Goal: Task Accomplishment & Management: Manage account settings

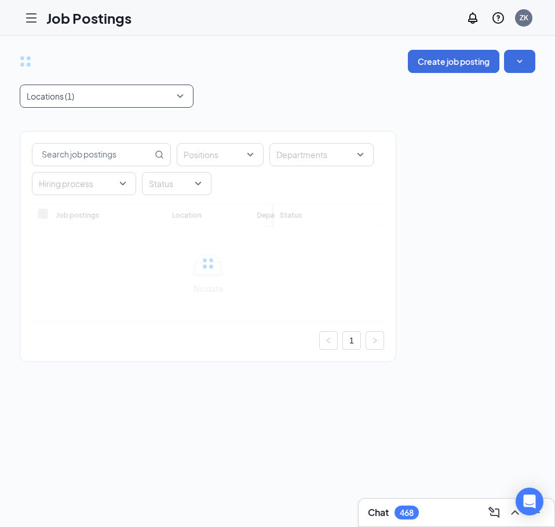
click at [181, 97] on div "Locations (1)" at bounding box center [107, 96] width 174 height 23
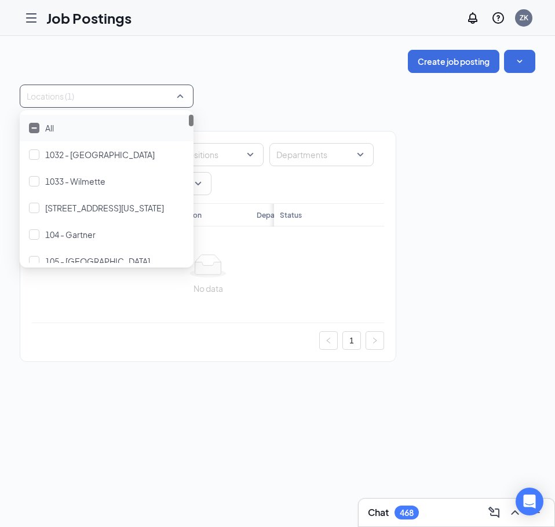
click at [100, 99] on div at bounding box center [101, 96] width 156 height 19
type input "622"
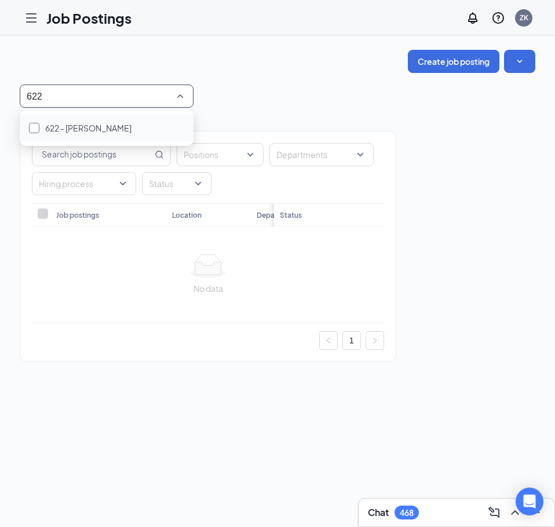
click at [88, 129] on span "622 - [PERSON_NAME]" at bounding box center [88, 128] width 86 height 10
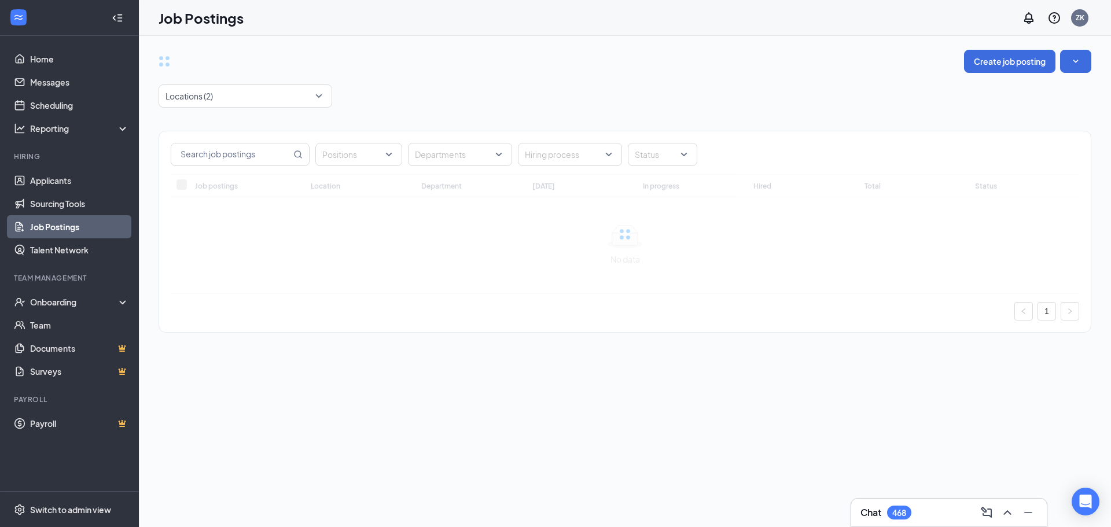
click at [608, 68] on div "Create job posting" at bounding box center [625, 61] width 933 height 23
click at [1085, 19] on div "ZK" at bounding box center [1079, 17] width 17 height 17
click at [820, 38] on div "Create job posting Locations (2) Positions Departments Hiring process Status Jo…" at bounding box center [625, 197] width 972 height 322
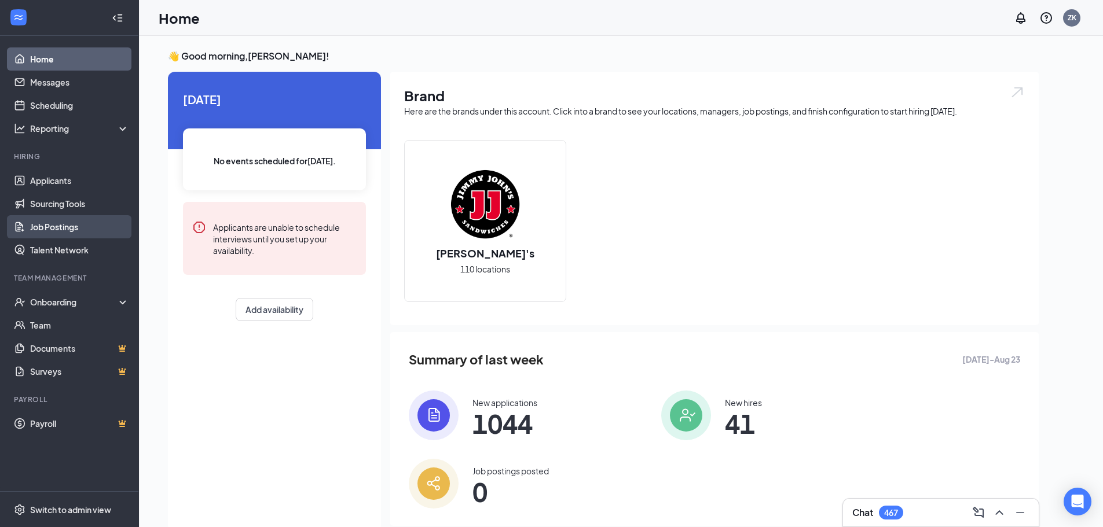
click at [57, 221] on link "Job Postings" at bounding box center [79, 226] width 99 height 23
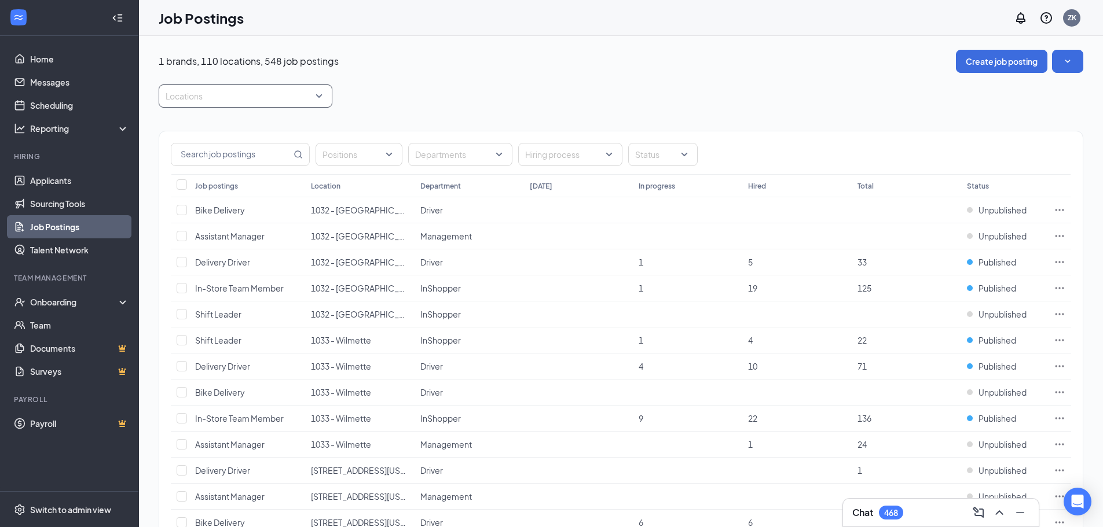
click at [194, 105] on div at bounding box center [239, 96] width 156 height 19
type input "[PERSON_NAME]"
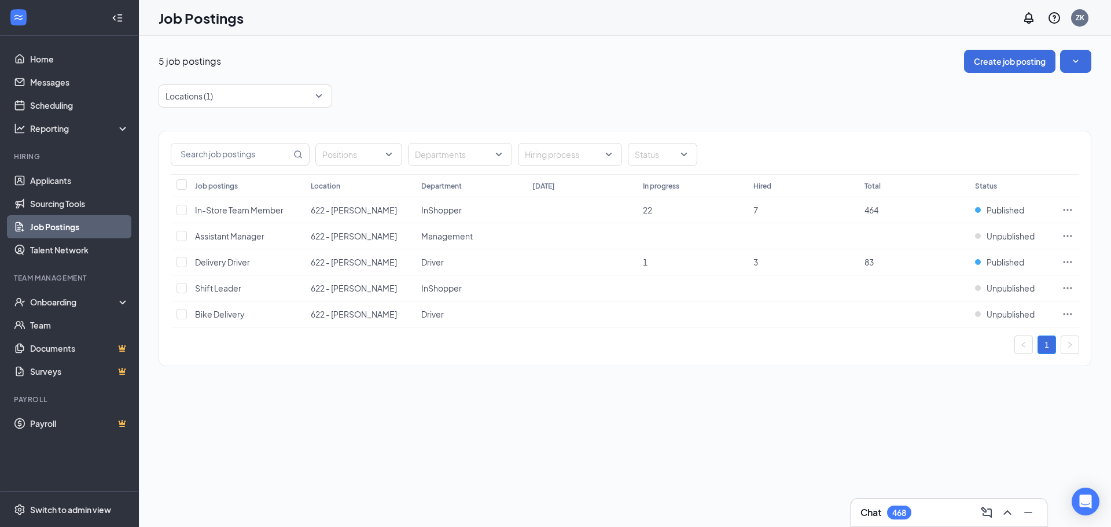
click at [640, 107] on div "Locations (1)" at bounding box center [625, 96] width 933 height 23
click at [1071, 262] on icon "Ellipses" at bounding box center [1068, 262] width 9 height 2
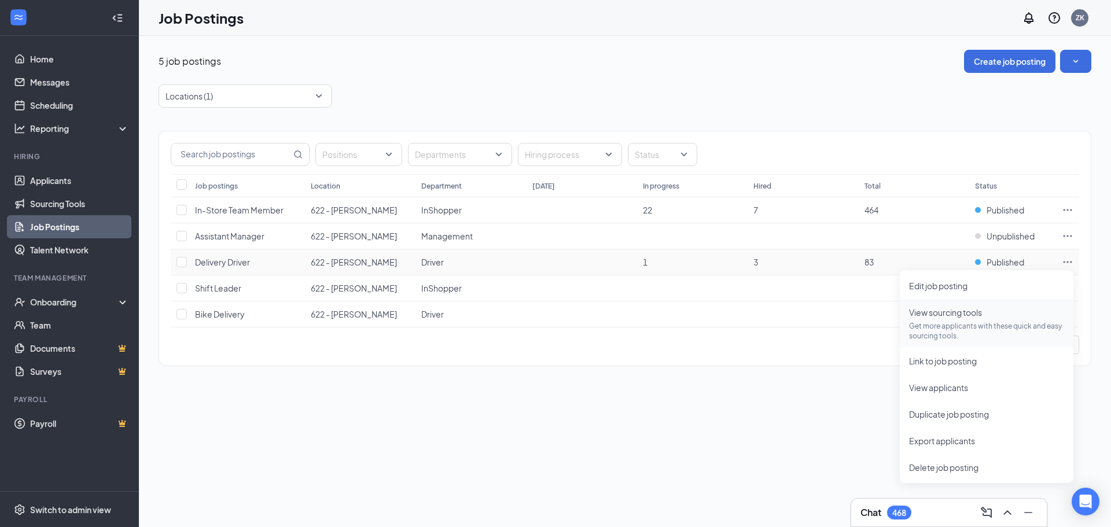
click at [988, 327] on p "Get more applicants with these quick and easy sourcing tools." at bounding box center [986, 331] width 155 height 20
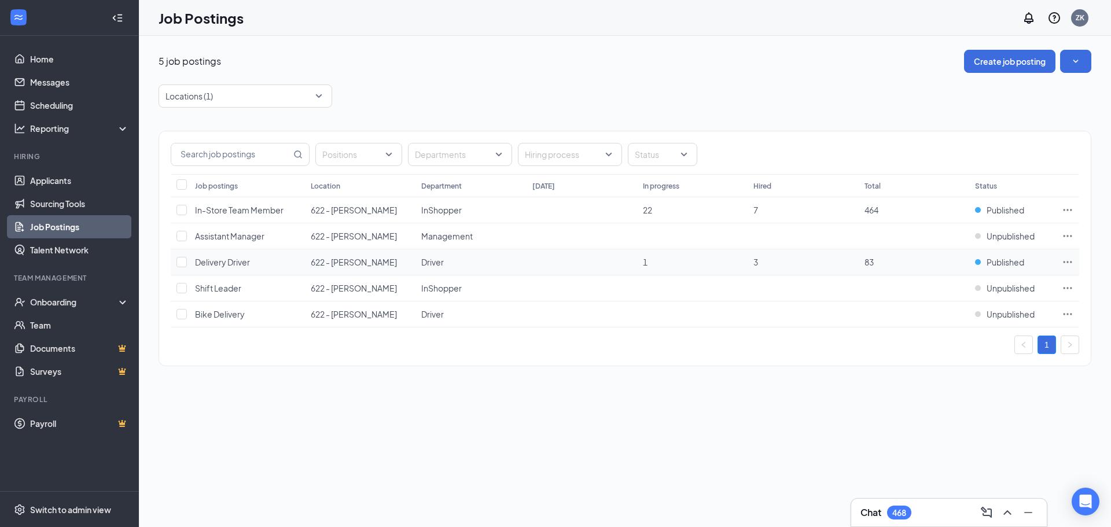
click at [1066, 265] on icon "Ellipses" at bounding box center [1068, 262] width 12 height 12
click at [331, 455] on div "5 job postings Create job posting Locations (1) Positions Departments Hiring pr…" at bounding box center [625, 281] width 972 height 491
click at [1066, 256] on td at bounding box center [1067, 262] width 23 height 26
click at [1066, 265] on icon "Ellipses" at bounding box center [1068, 262] width 12 height 12
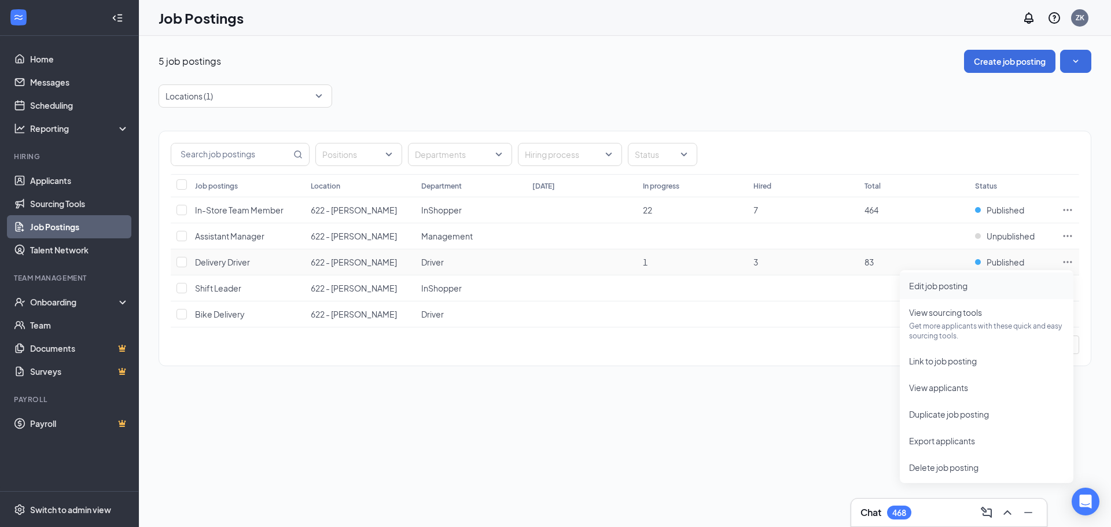
click at [915, 285] on span "Edit job posting" at bounding box center [938, 286] width 58 height 10
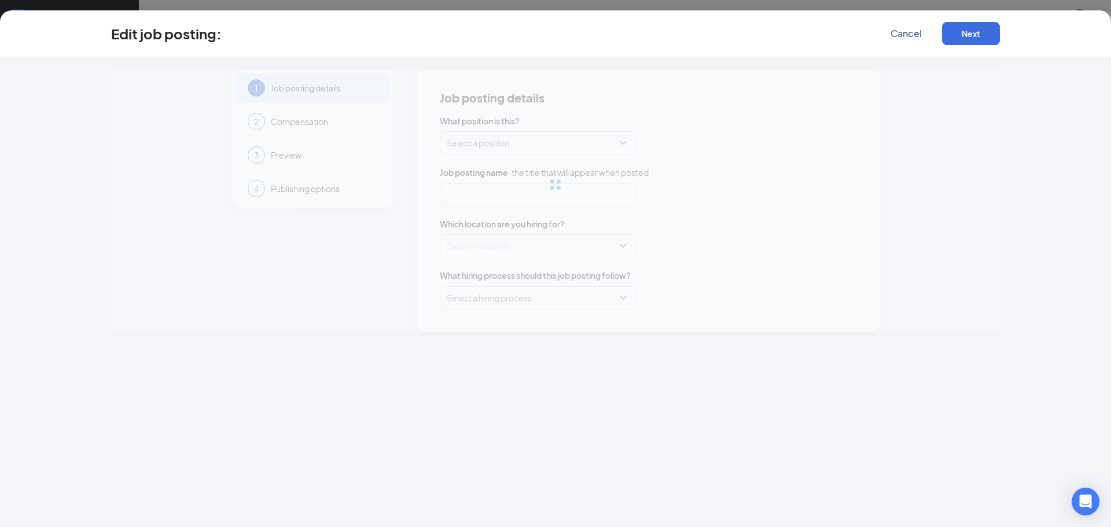
type input "Delivery Driver"
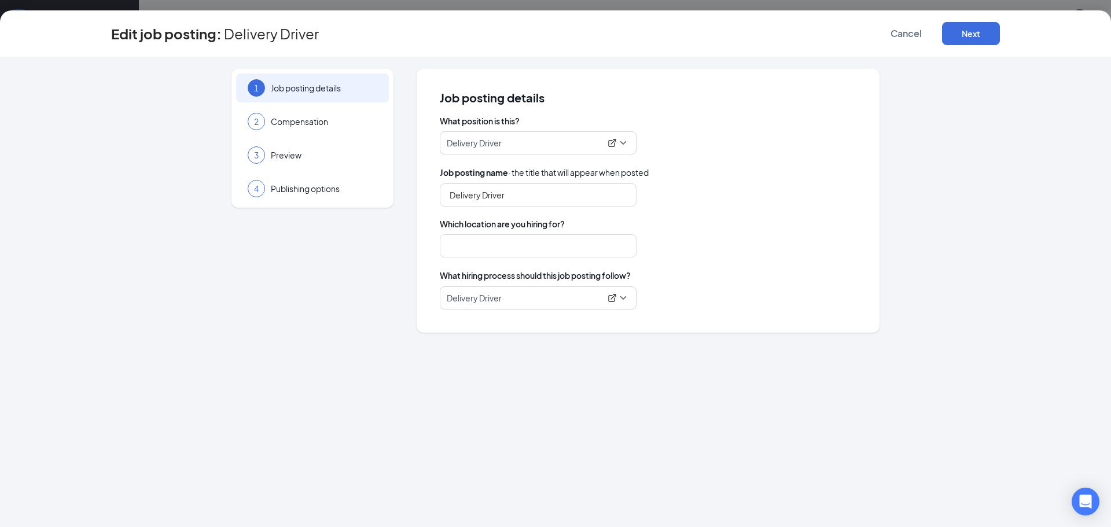
type input "622 - [PERSON_NAME]"
click at [316, 126] on span "Compensation" at bounding box center [324, 122] width 107 height 12
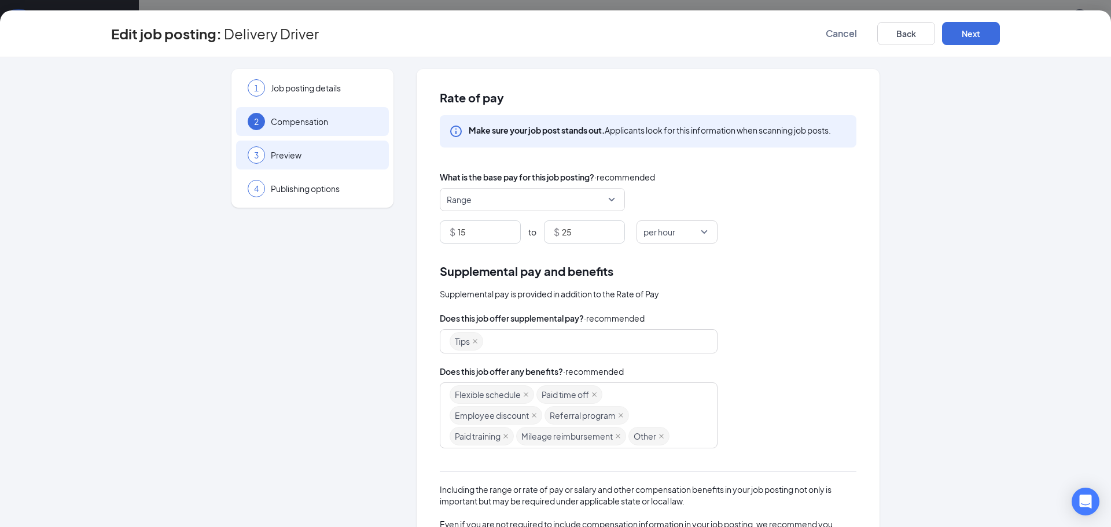
click at [305, 163] on div "3 Preview" at bounding box center [312, 155] width 153 height 29
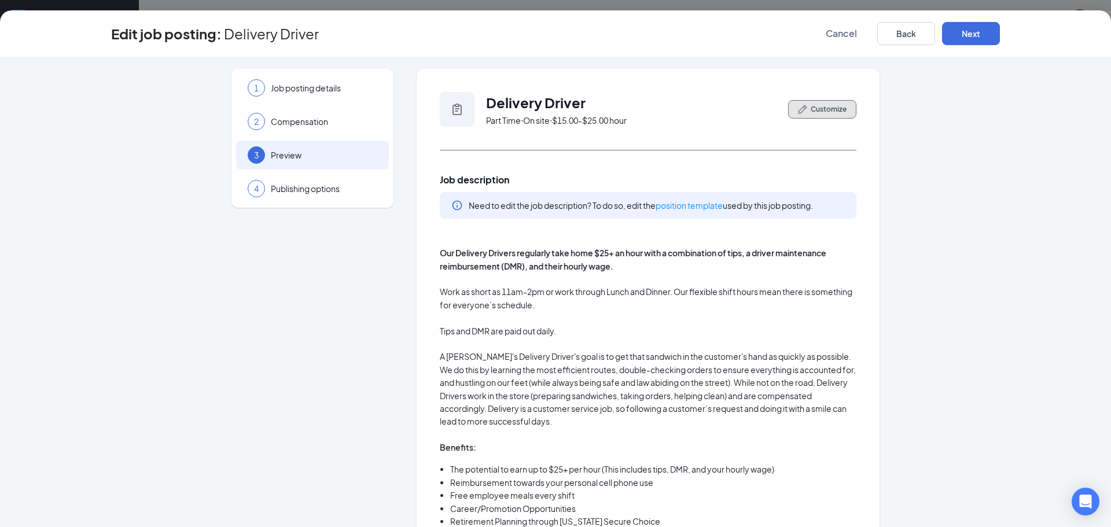
click at [829, 108] on span "Customize" at bounding box center [829, 109] width 36 height 10
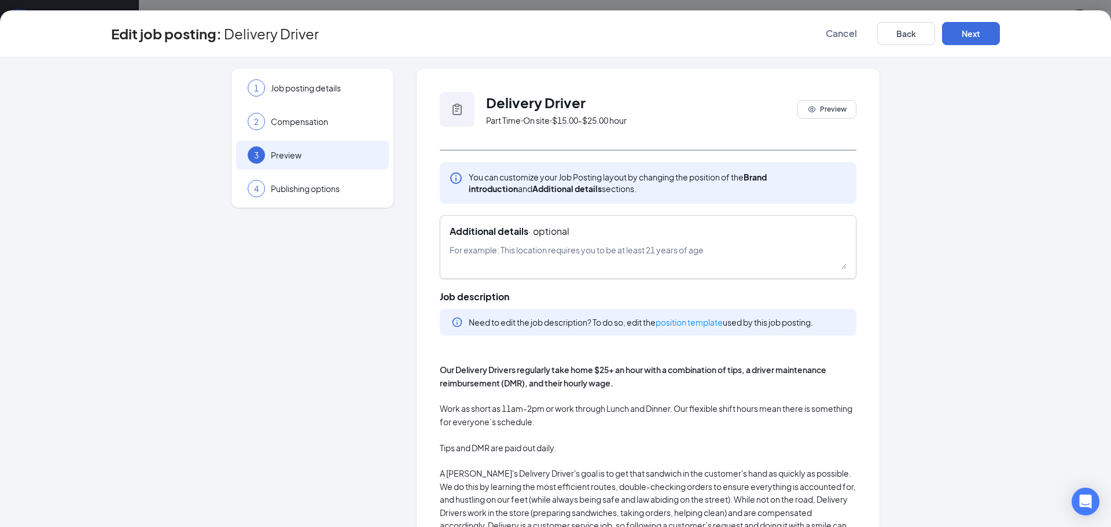
click at [511, 256] on textarea at bounding box center [648, 256] width 397 height 25
type textarea "Currently looking for Weekend Delivery Driver."
click at [964, 31] on button "Next" at bounding box center [971, 33] width 58 height 23
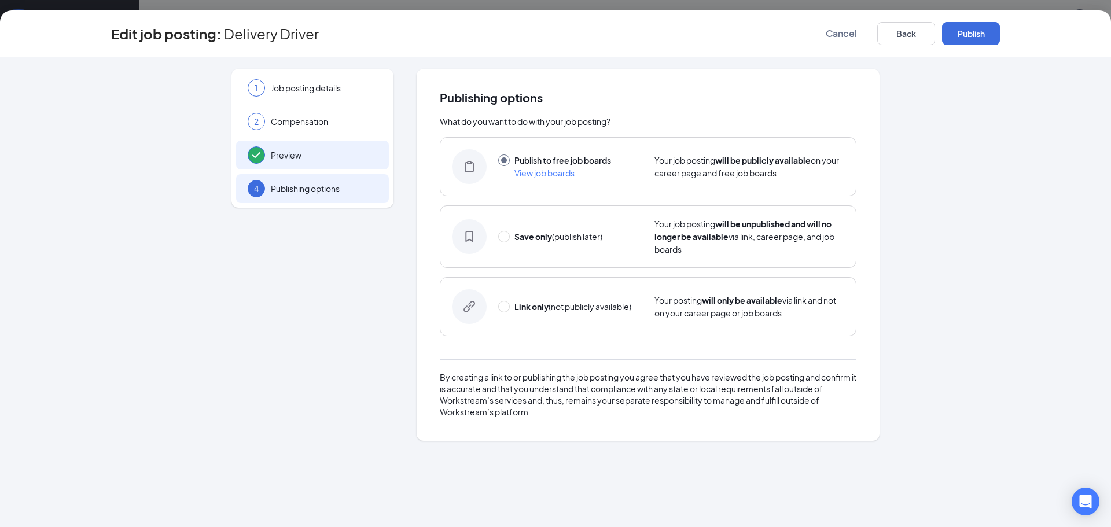
click at [306, 161] on span "Preview" at bounding box center [324, 155] width 107 height 12
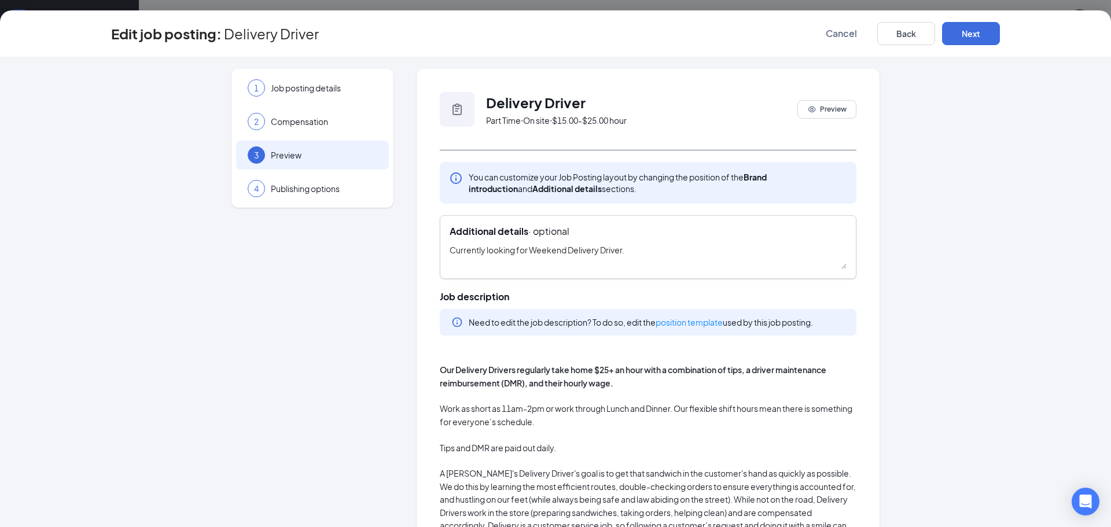
click at [614, 251] on textarea "Currently looking for Weekend Delivery Driver." at bounding box center [648, 256] width 397 height 25
type textarea "Currently looking for Weekend Delivery Drivers."
click at [989, 24] on button "Next" at bounding box center [971, 33] width 58 height 23
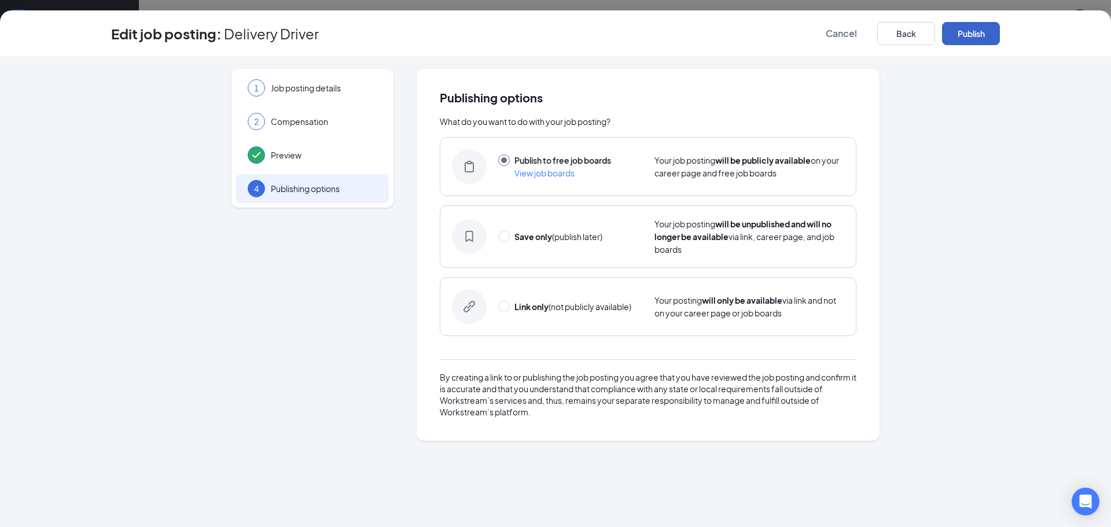
click at [984, 32] on button "Publish" at bounding box center [971, 33] width 58 height 23
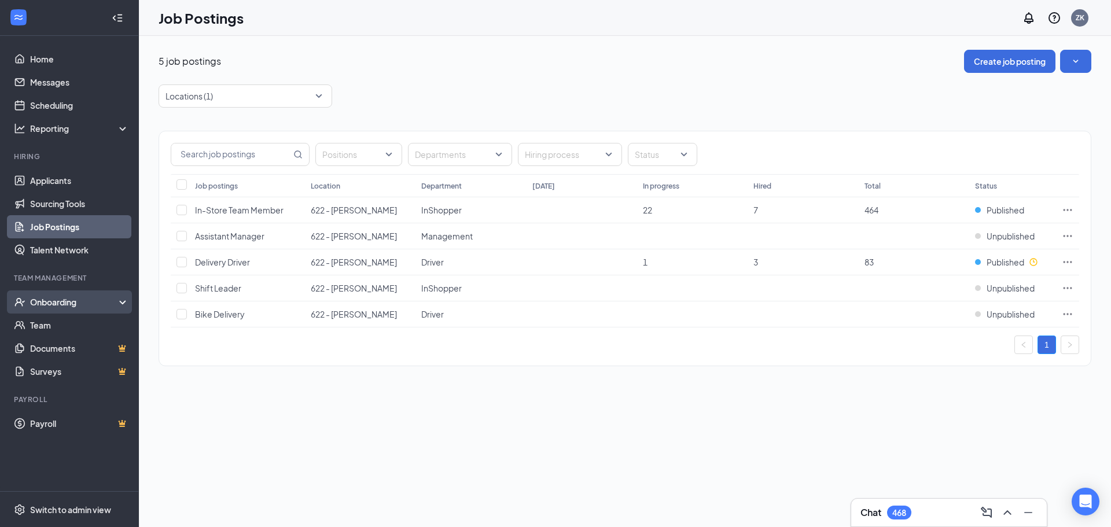
click at [69, 303] on div "Onboarding" at bounding box center [74, 302] width 89 height 12
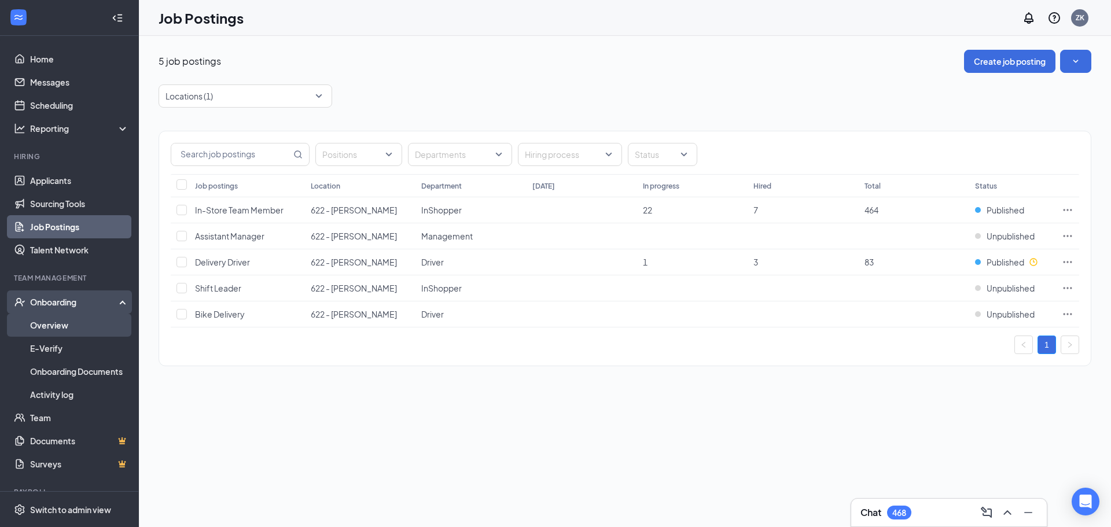
click at [48, 331] on link "Overview" at bounding box center [79, 325] width 99 height 23
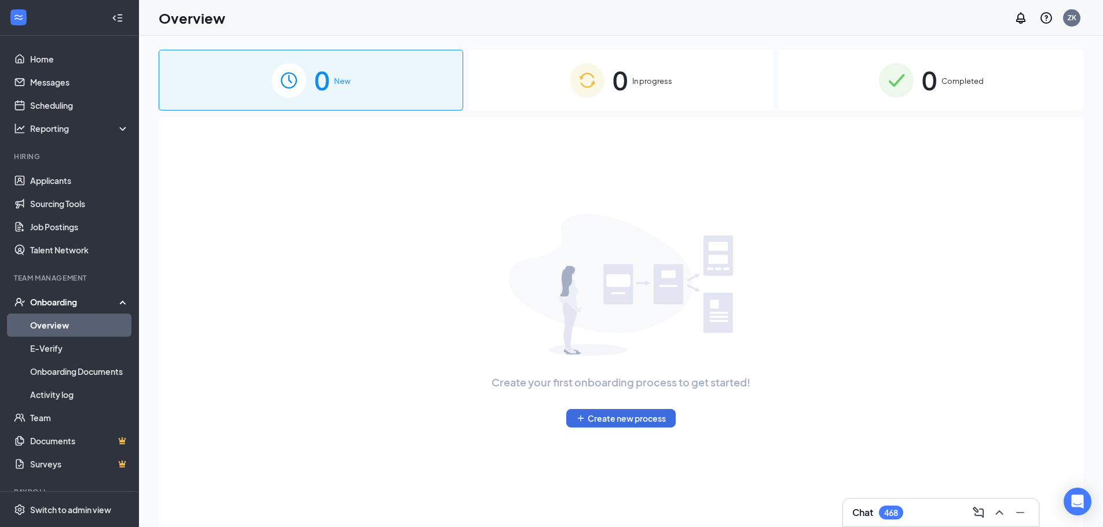
click at [625, 72] on span "0" at bounding box center [619, 80] width 15 height 40
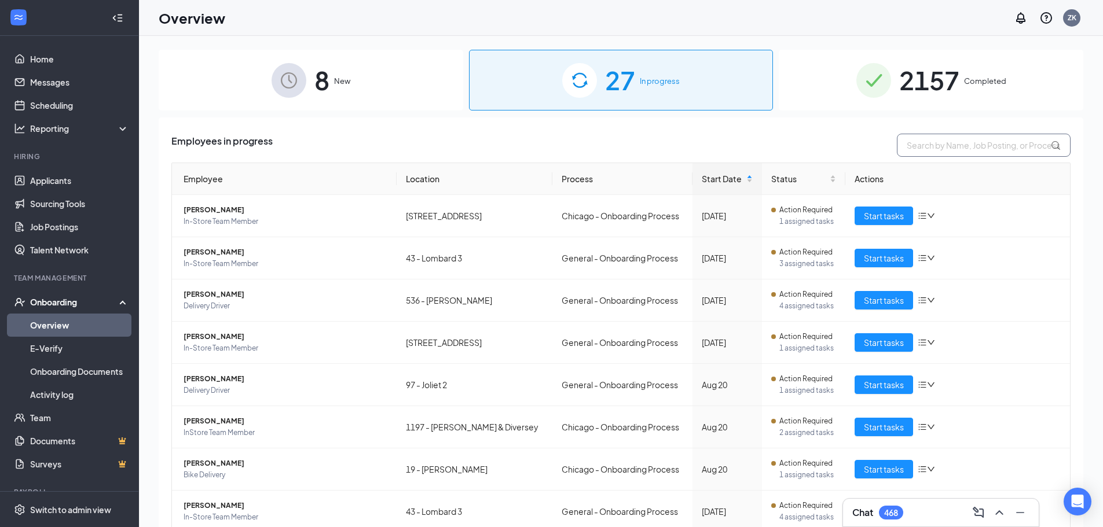
click at [981, 148] on input "text" at bounding box center [984, 145] width 174 height 23
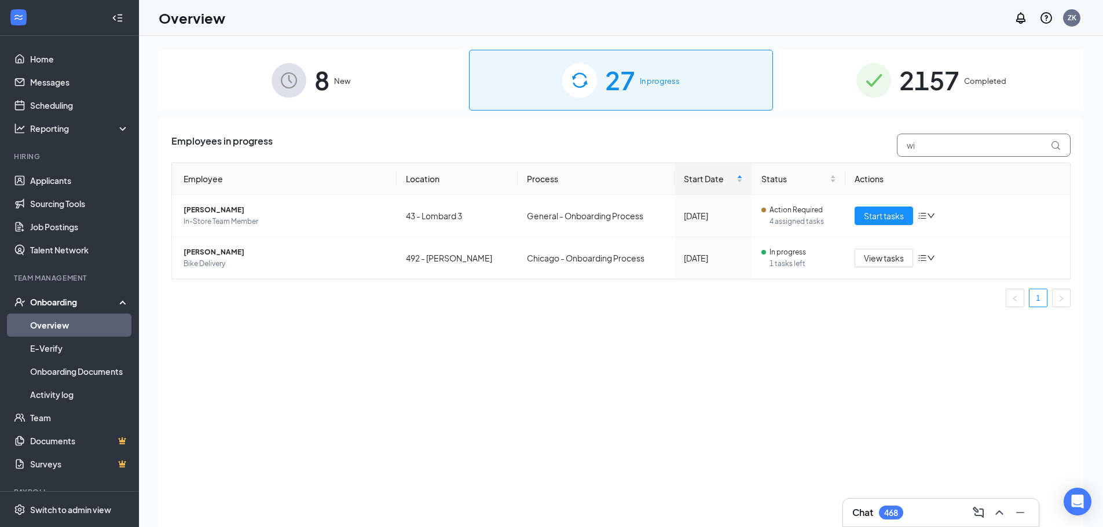
type input "w"
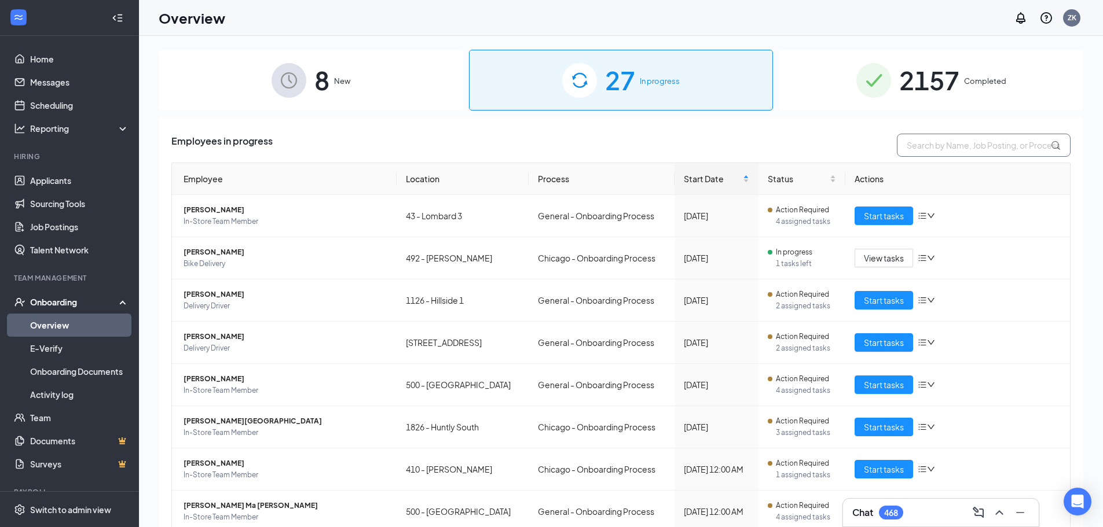
type input "i"
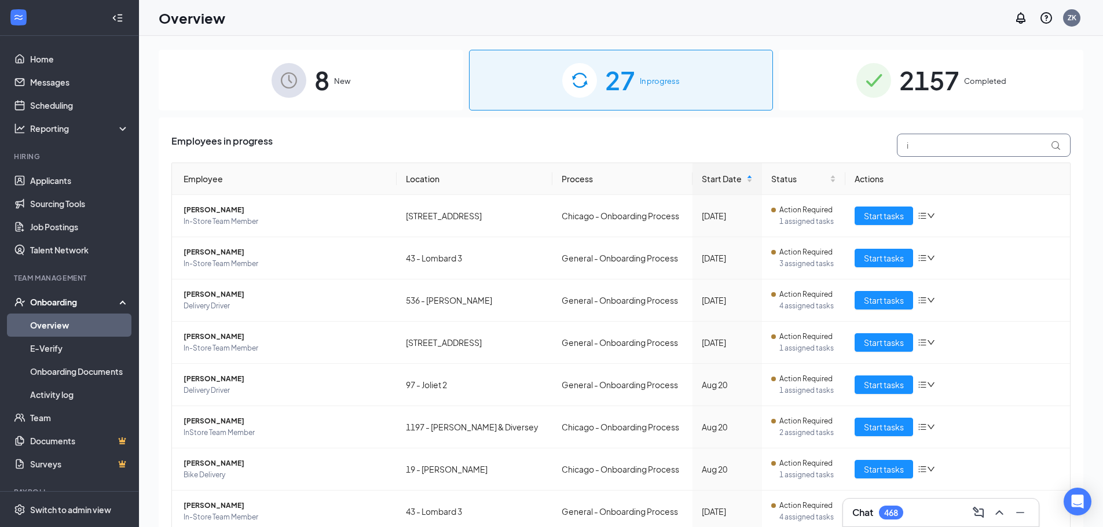
drag, startPoint x: 922, startPoint y: 149, endPoint x: 789, endPoint y: 151, distance: 133.2
click at [791, 152] on div "Employees in progress i" at bounding box center [620, 145] width 899 height 23
click at [924, 85] on span "2157" at bounding box center [929, 80] width 60 height 40
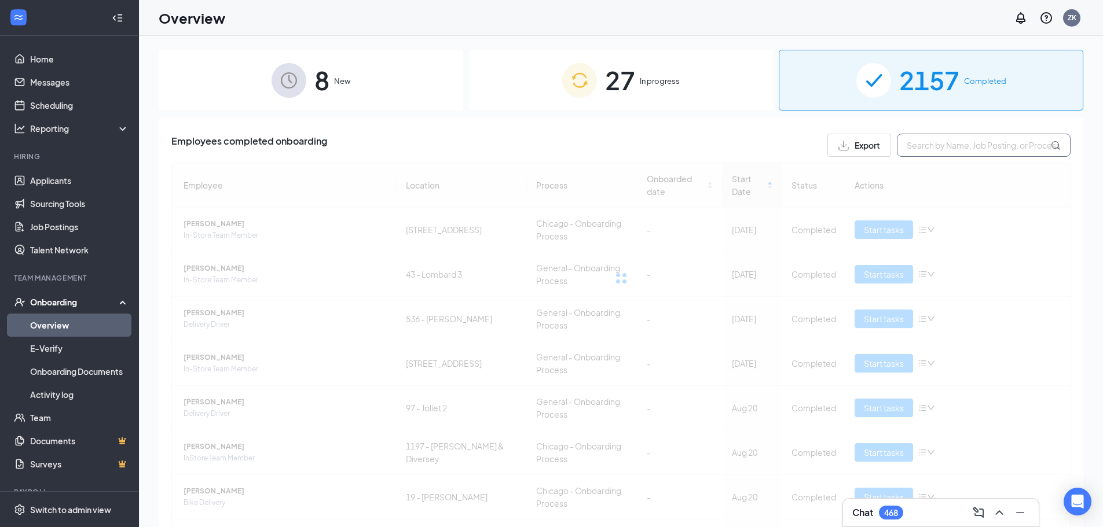
click at [935, 144] on input "text" at bounding box center [984, 145] width 174 height 23
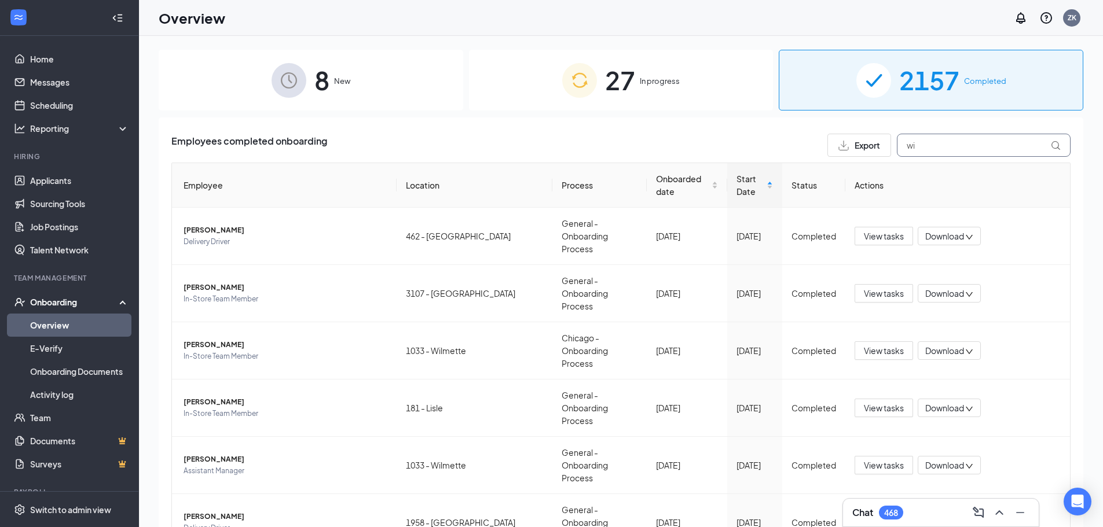
drag, startPoint x: 855, startPoint y: 152, endPoint x: 809, endPoint y: 155, distance: 45.8
click at [809, 155] on div "Employees completed onboarding Export wi" at bounding box center [620, 145] width 899 height 23
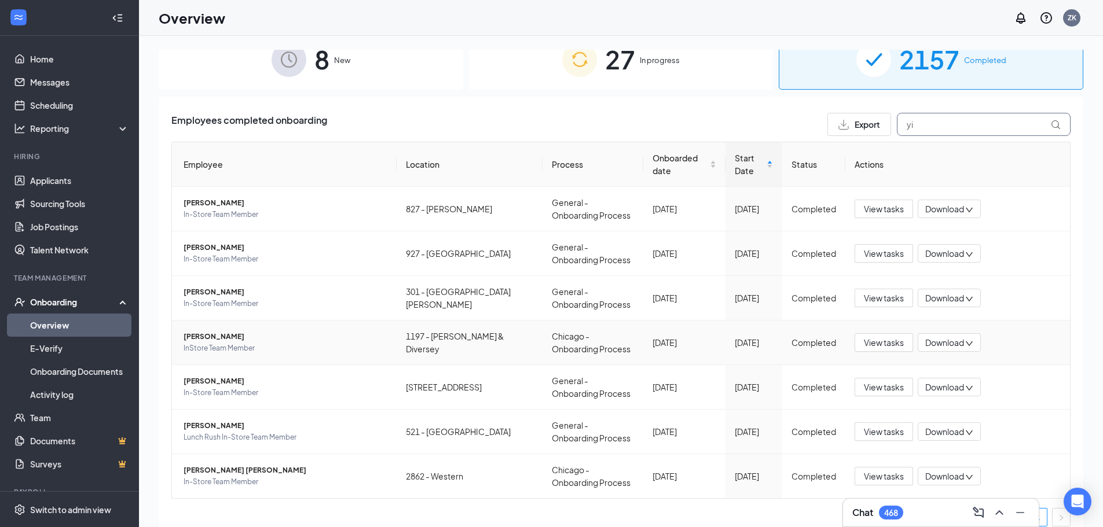
scroll to position [32, 0]
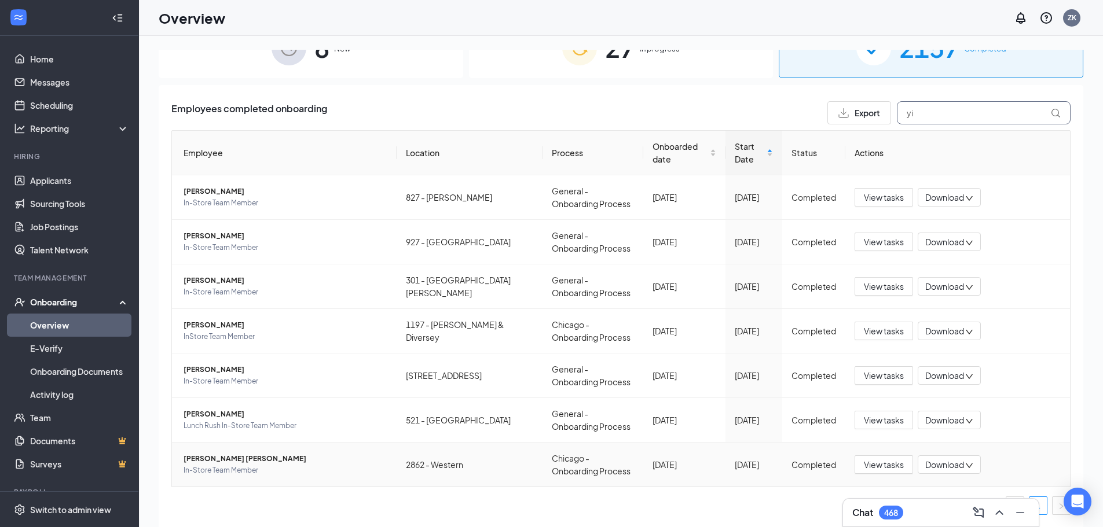
type input "yi"
click at [212, 460] on span "[PERSON_NAME] [PERSON_NAME]" at bounding box center [285, 459] width 204 height 12
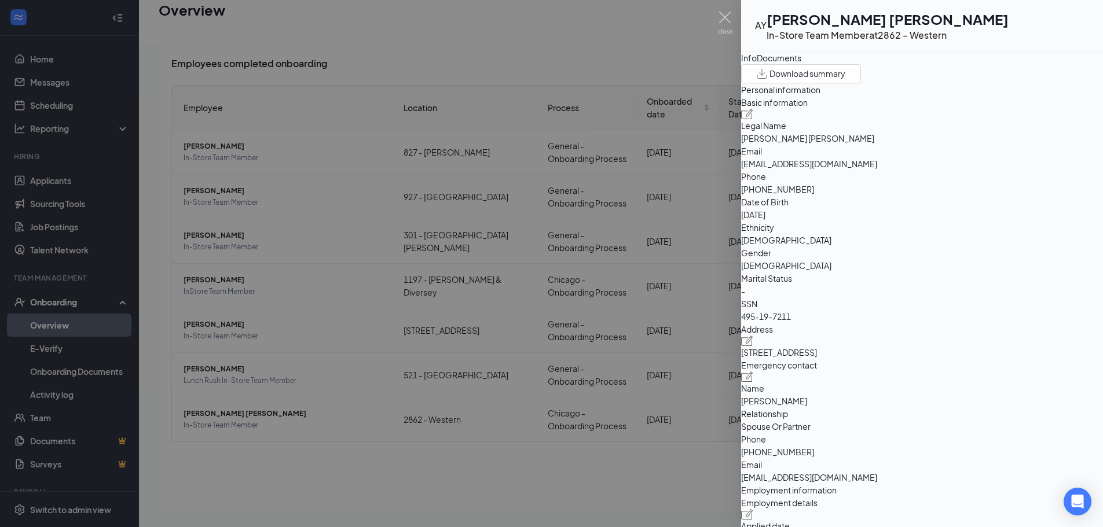
click at [740, 25] on div at bounding box center [551, 263] width 1103 height 527
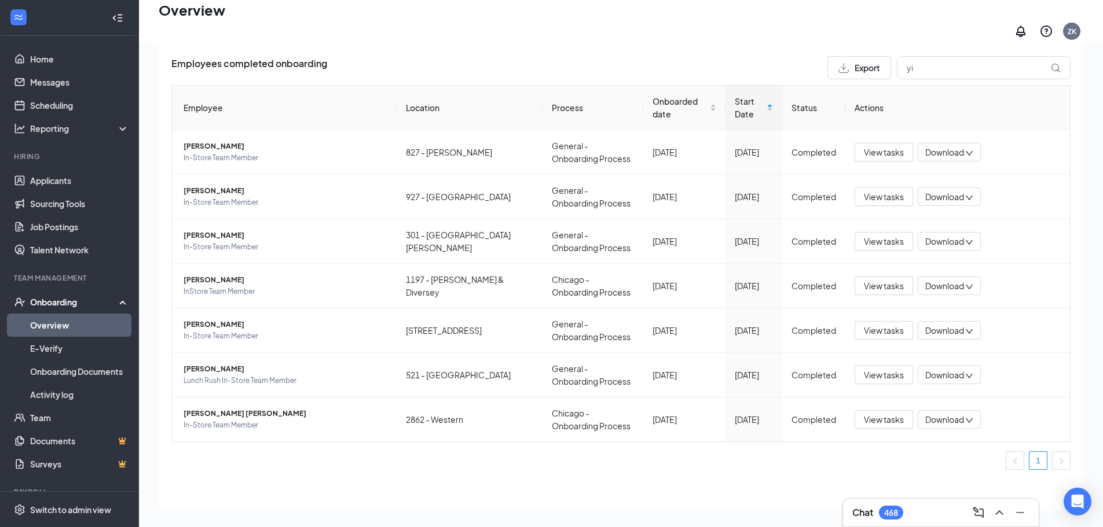
drag, startPoint x: 728, startPoint y: 17, endPoint x: 721, endPoint y: 11, distance: 9.9
click at [728, 17] on div "Overview ZK" at bounding box center [621, 21] width 964 height 43
